Goal: Transaction & Acquisition: Purchase product/service

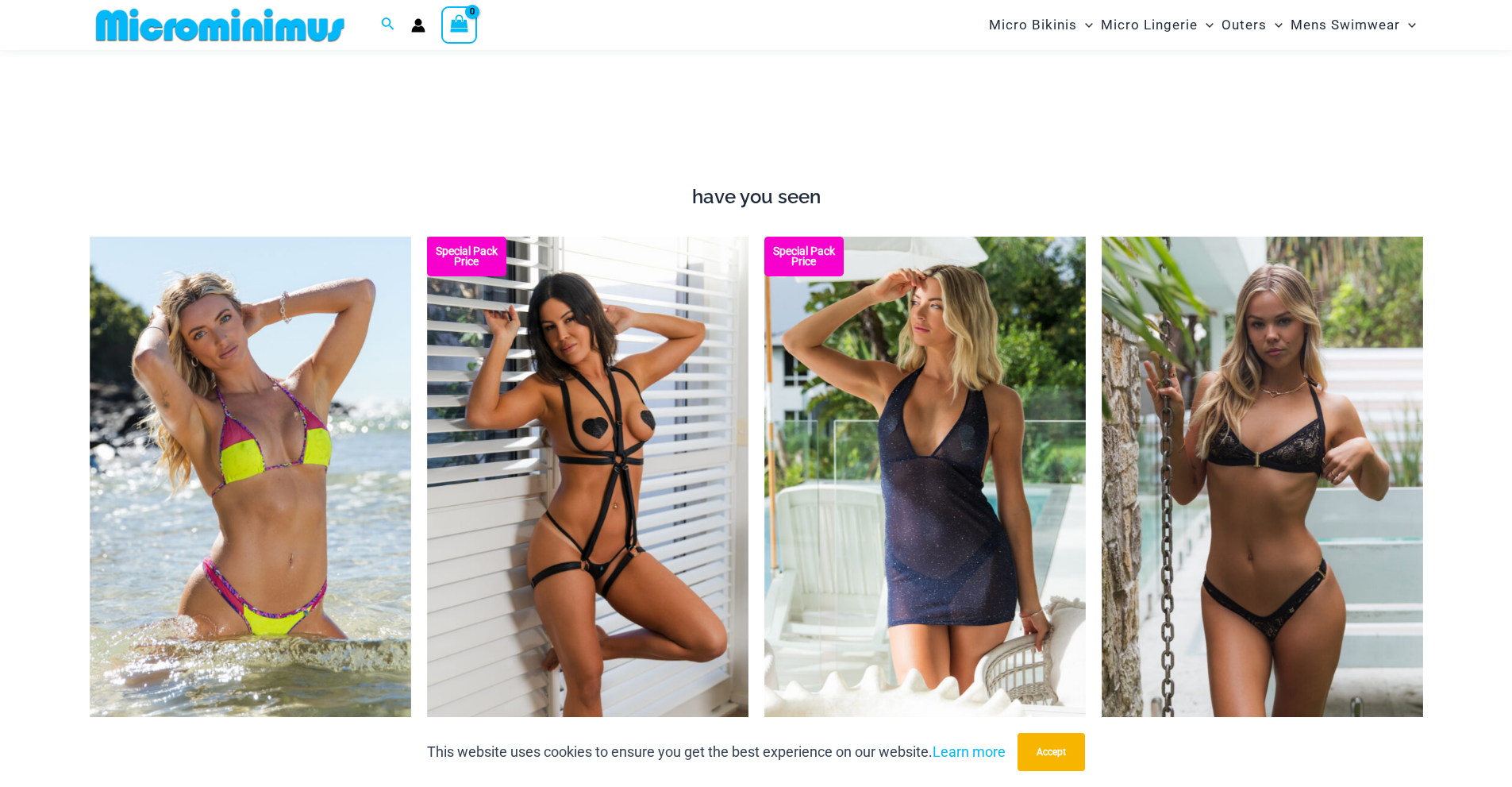
scroll to position [1925, 0]
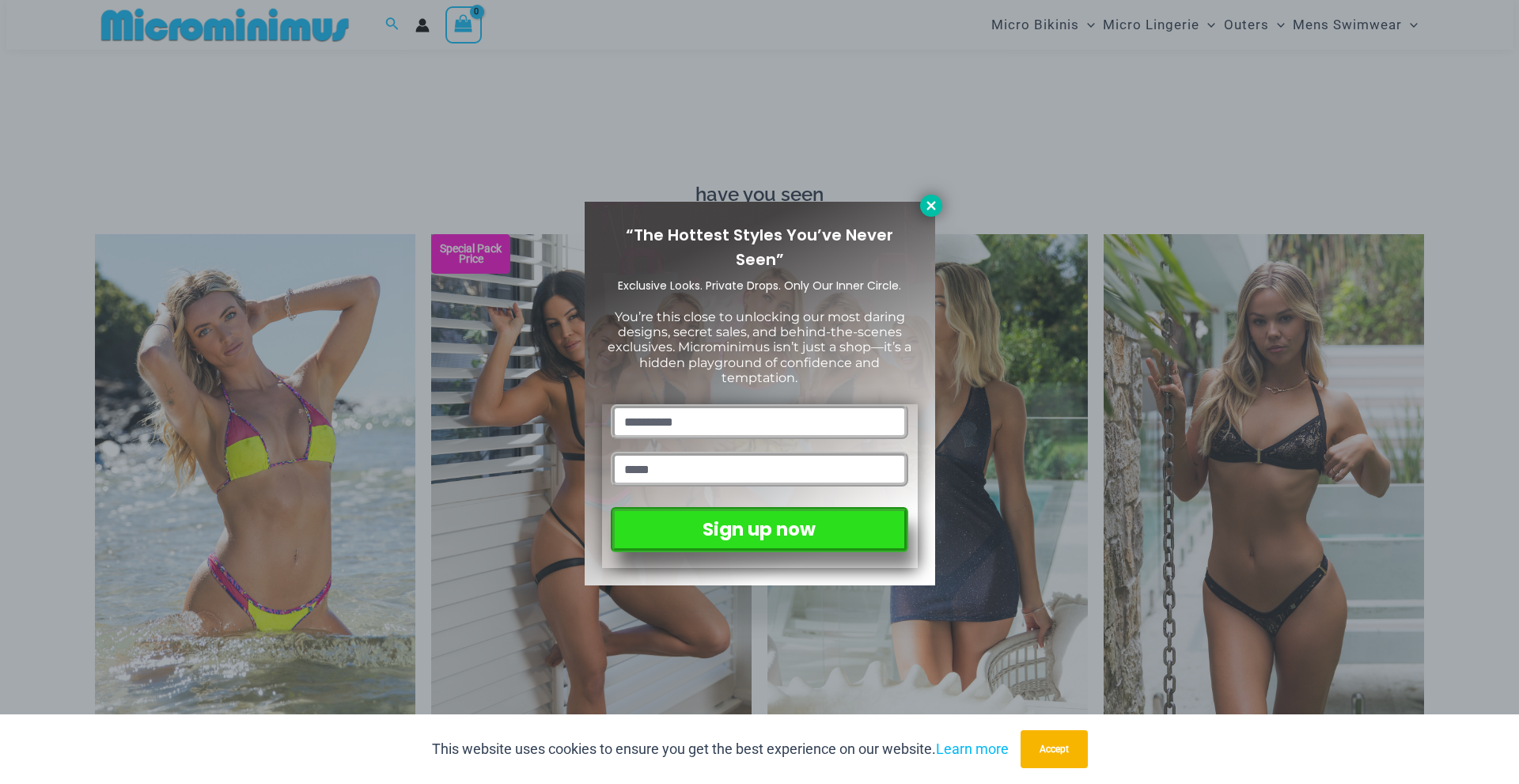
click at [927, 212] on icon at bounding box center [931, 205] width 14 height 14
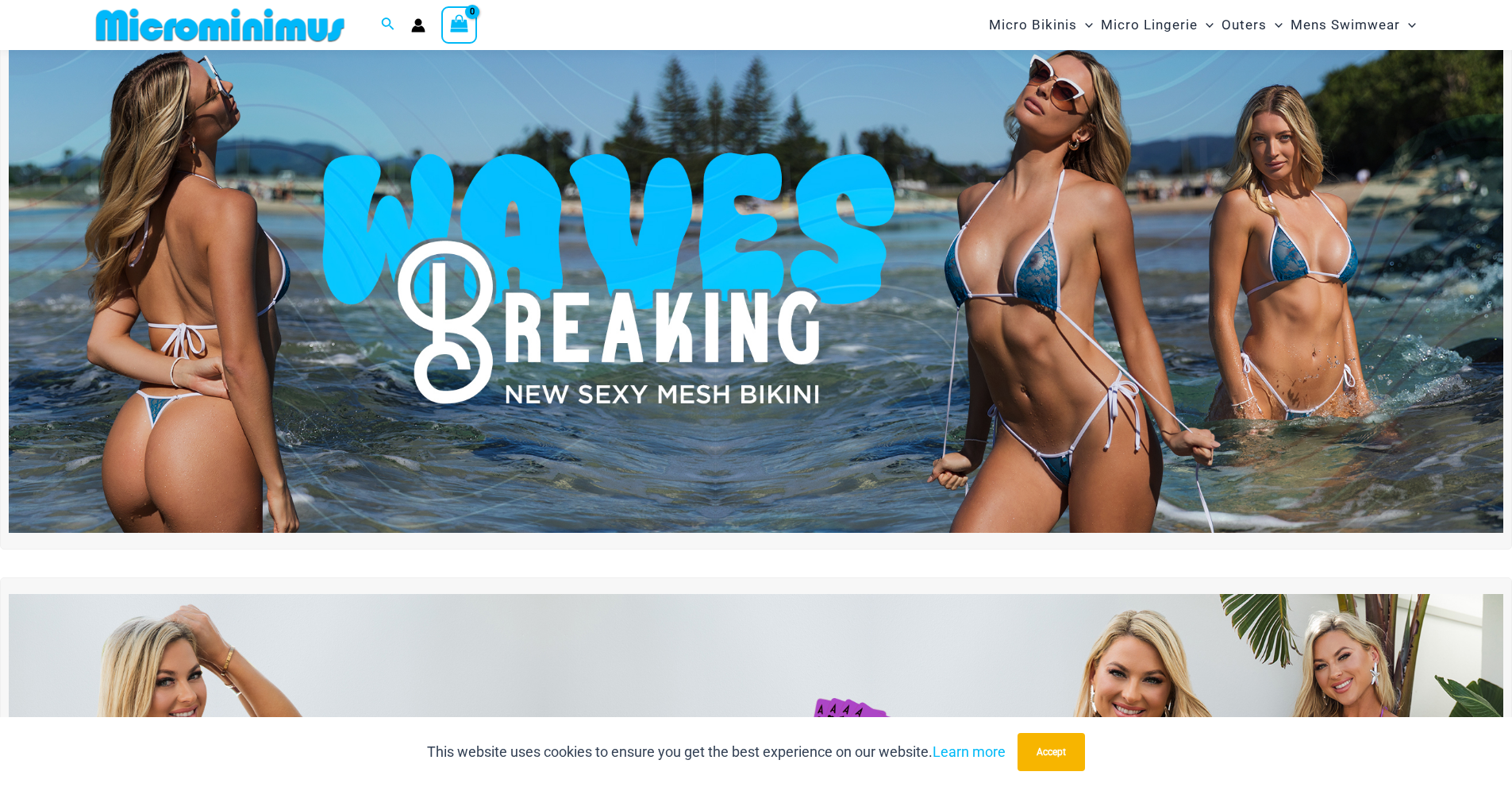
scroll to position [0, 0]
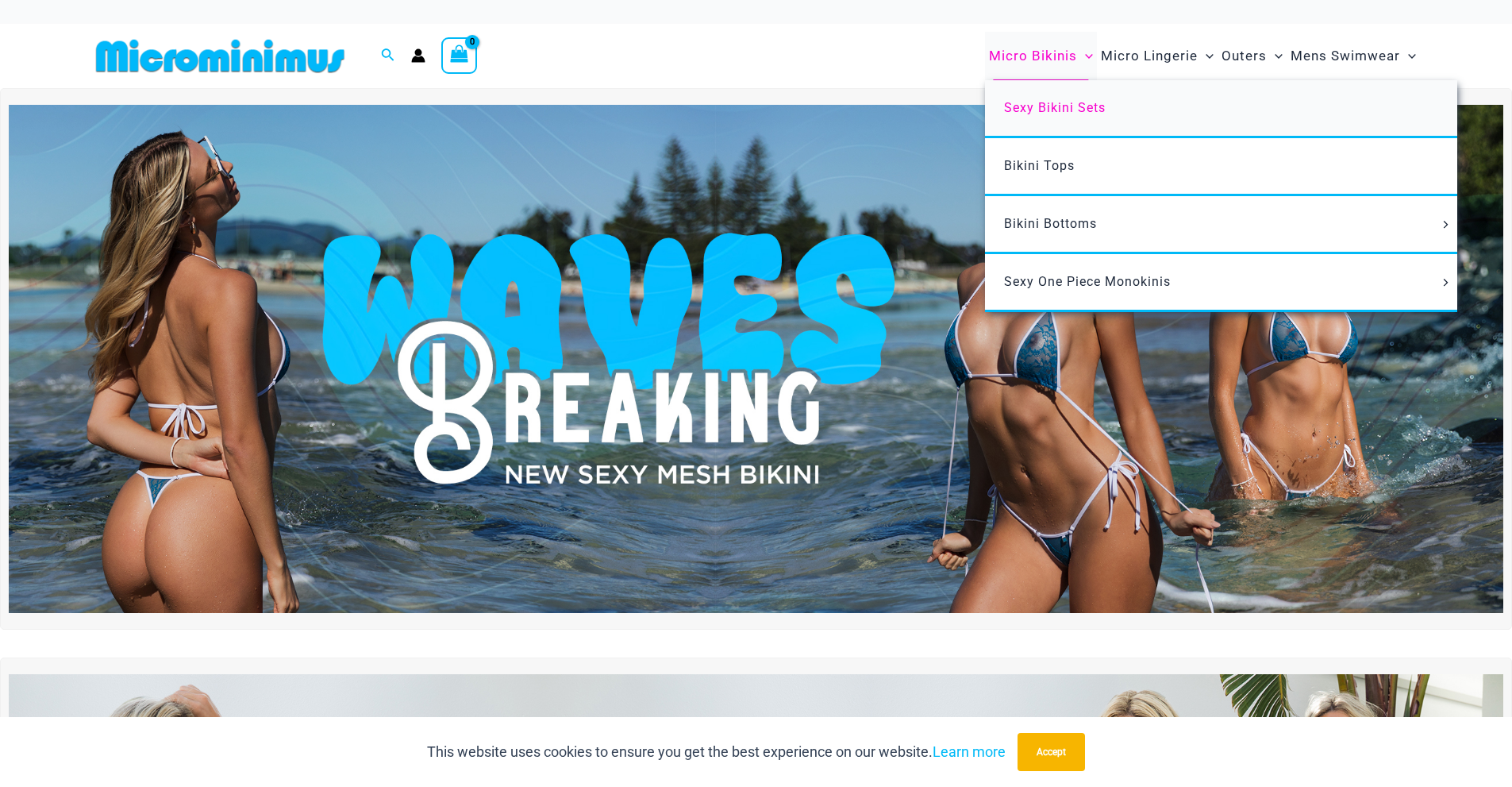
click at [1077, 109] on span "Sexy Bikini Sets" at bounding box center [1054, 108] width 102 height 15
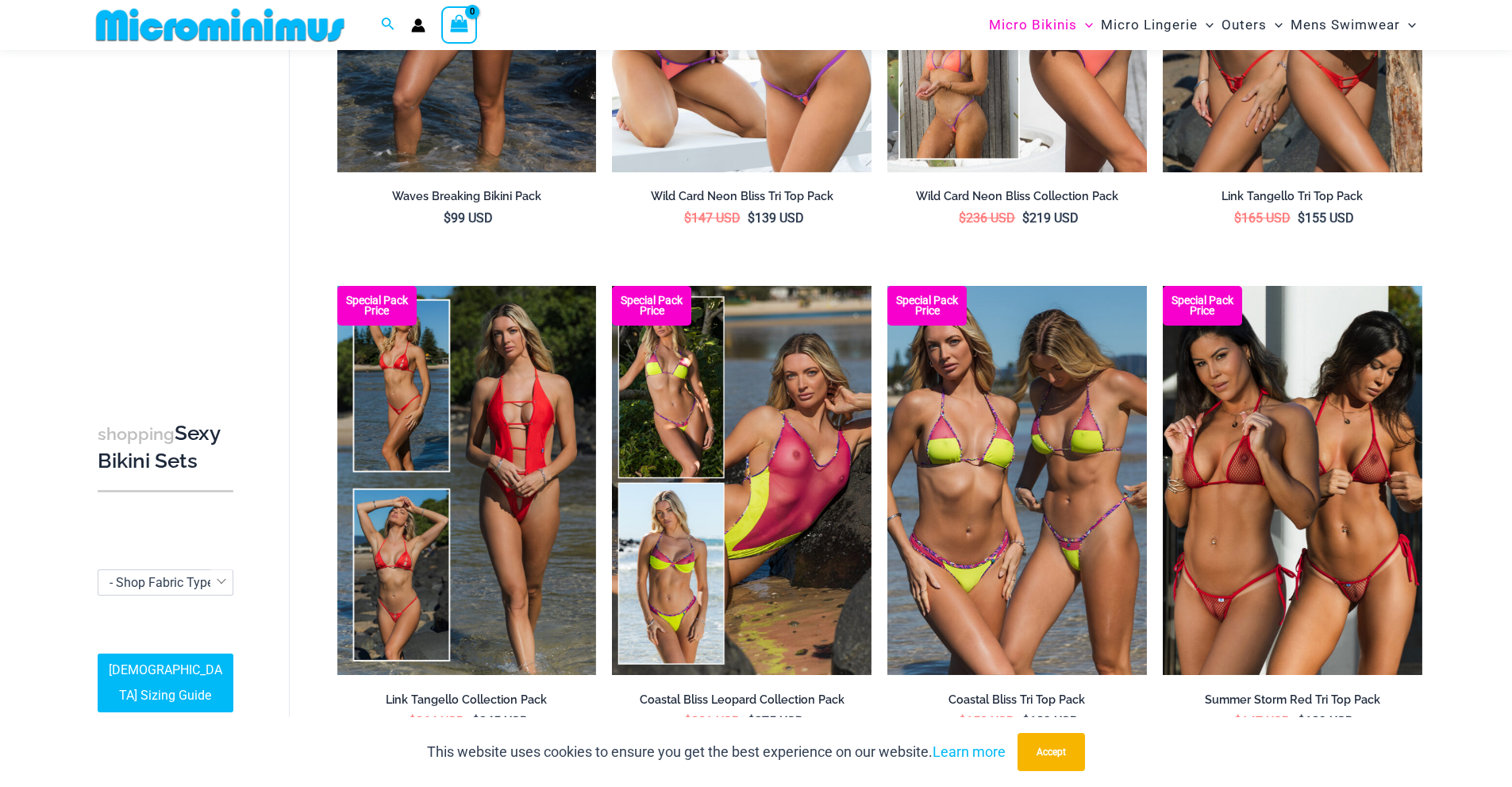
scroll to position [394, 0]
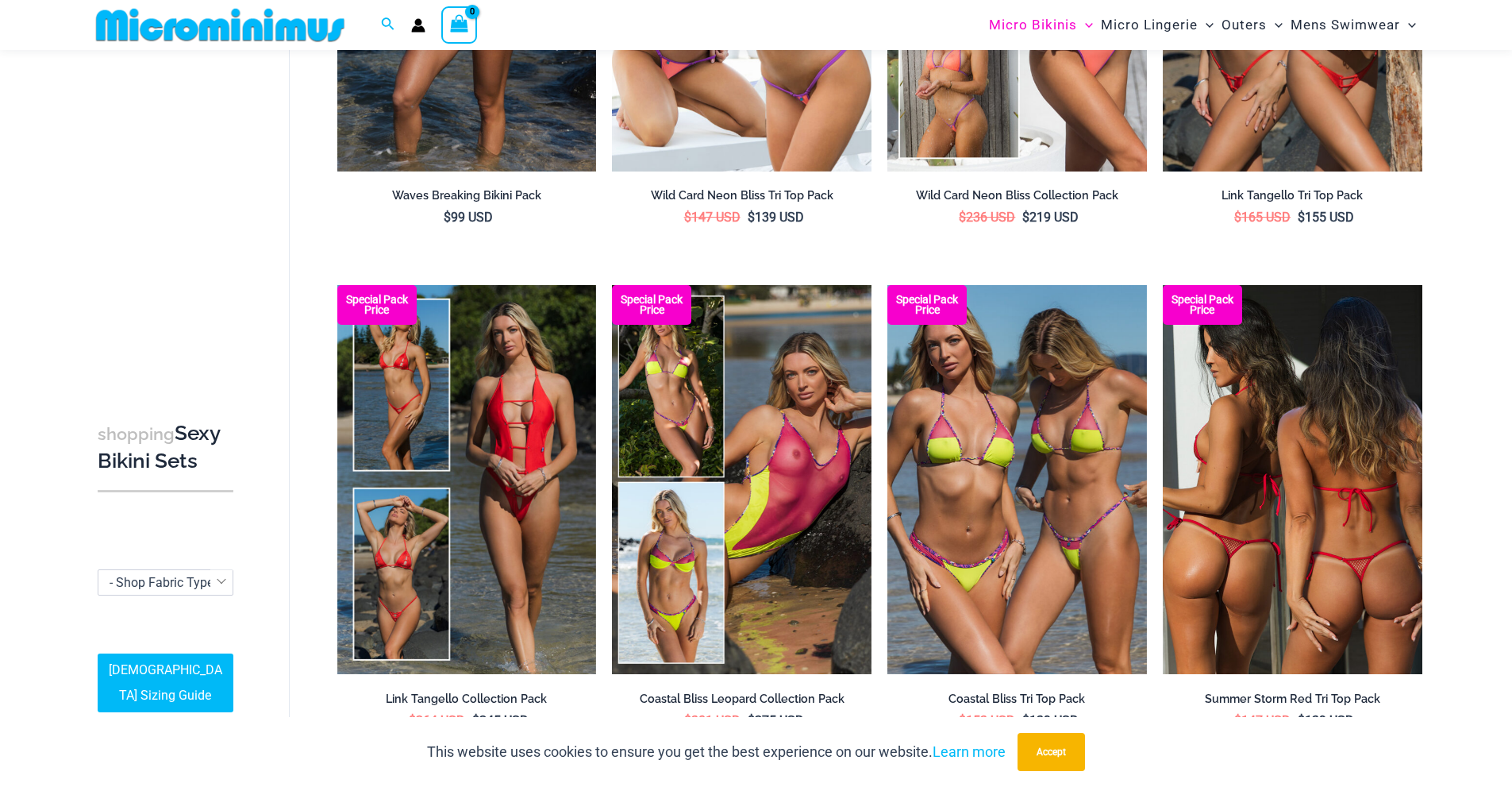
click at [1286, 464] on img at bounding box center [1292, 480] width 259 height 389
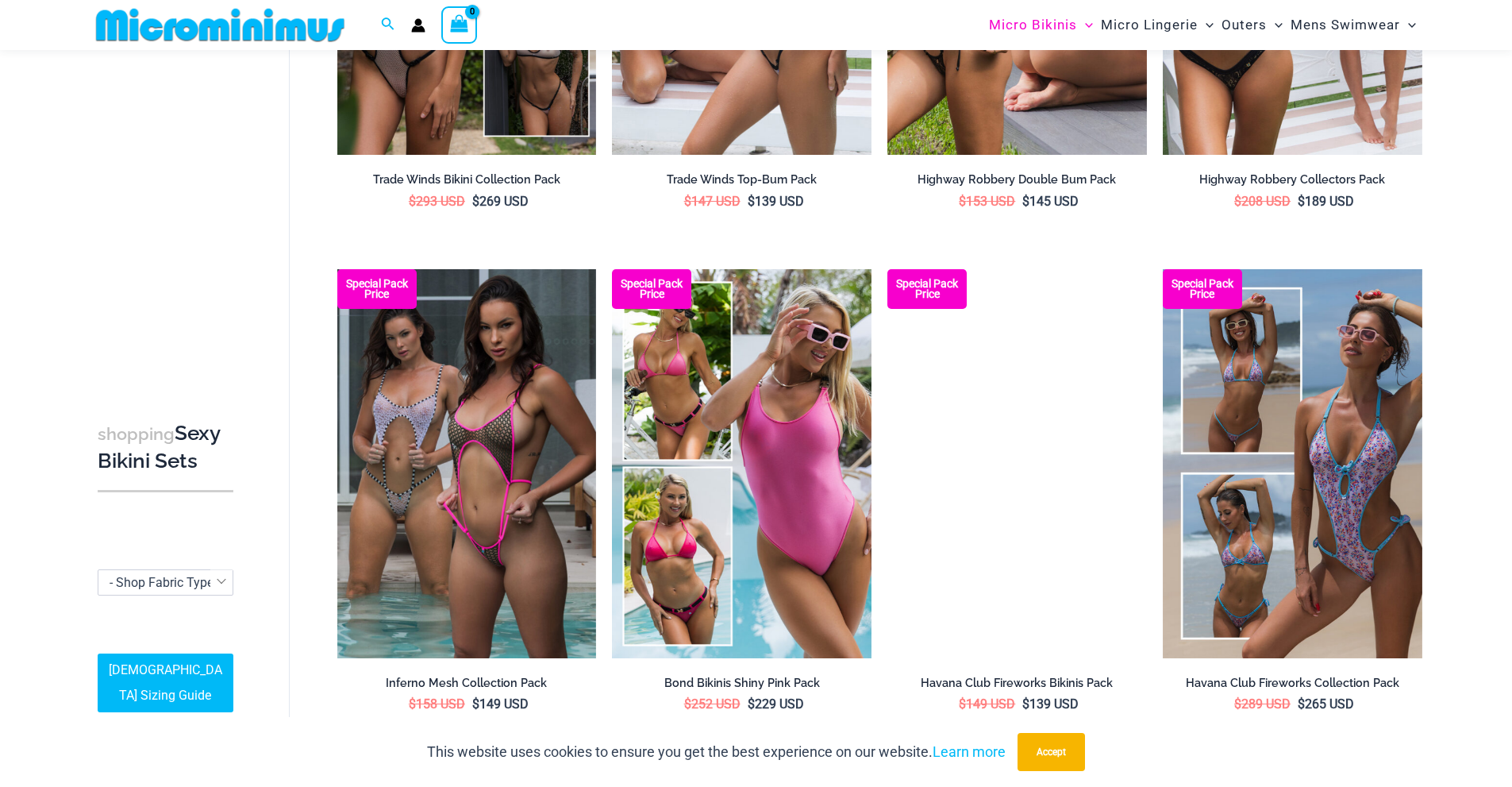
scroll to position [1920, 0]
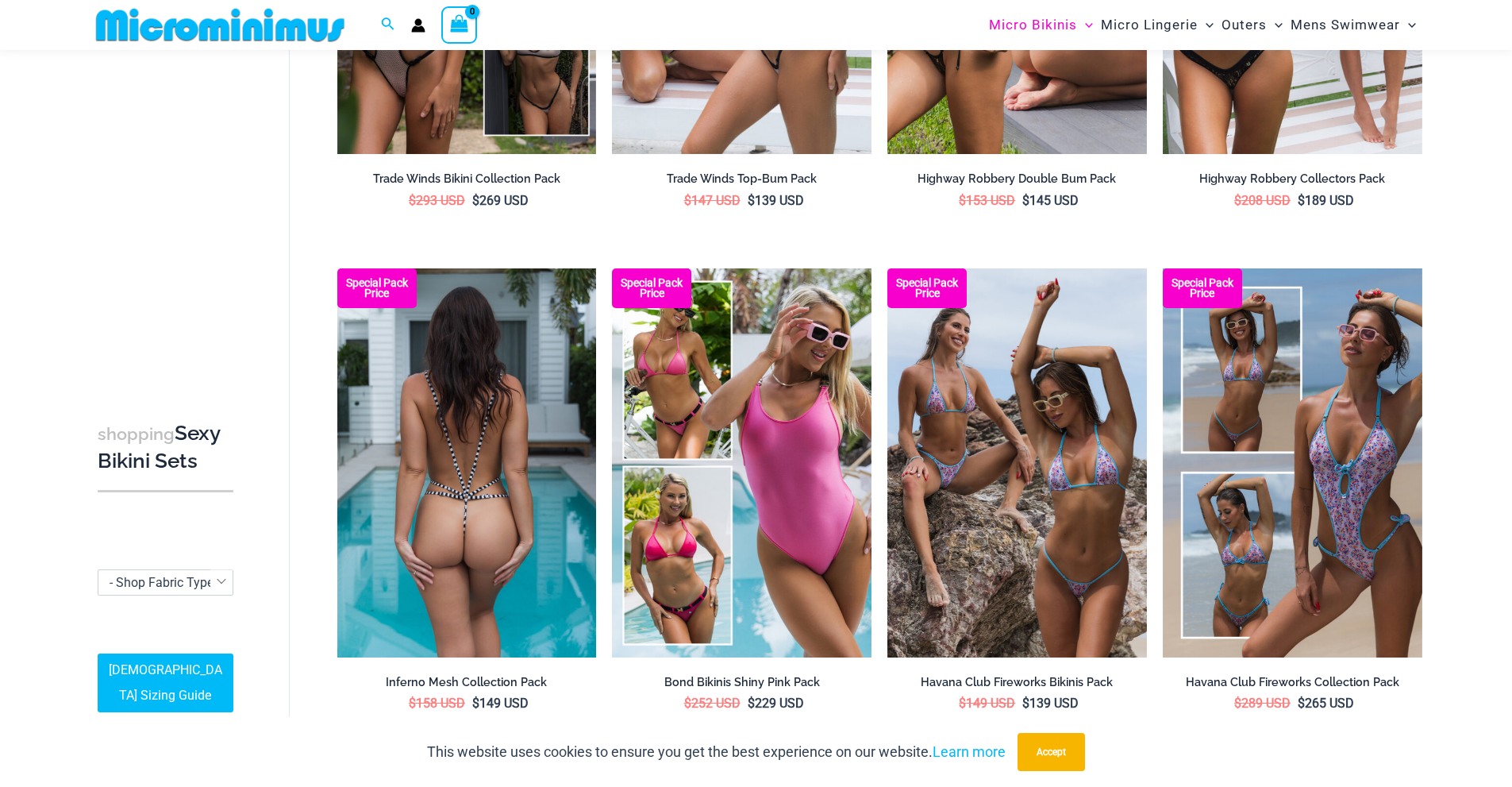
click at [505, 430] on img at bounding box center [467, 463] width 259 height 389
